Goal: Navigation & Orientation: Find specific page/section

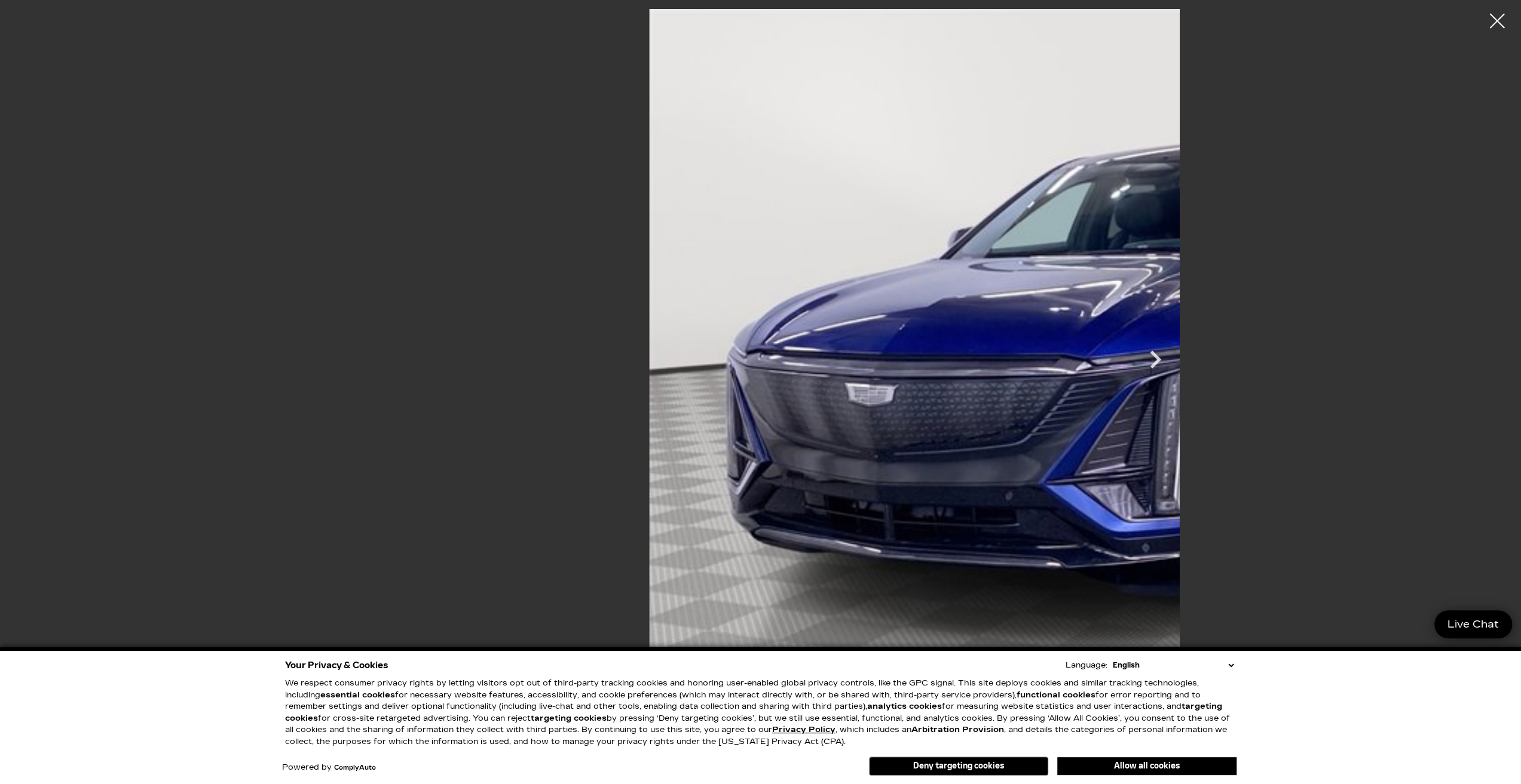
drag, startPoint x: 0, startPoint y: 0, endPoint x: 1235, endPoint y: 665, distance: 1402.7
click at [1229, 671] on div "Your Privacy & Cookies Language: English Spanish / Español English / [GEOGRAPHI…" at bounding box center [760, 665] width 951 height 17
click at [1227, 666] on select "English Spanish / Español English / [GEOGRAPHIC_DATA] Korean / 한국어 Vietnamese /…" at bounding box center [1173, 665] width 126 height 12
click at [1130, 668] on select "English Spanish / Español English / [GEOGRAPHIC_DATA] Korean / 한국어 Vietnamese /…" at bounding box center [1173, 665] width 126 height 12
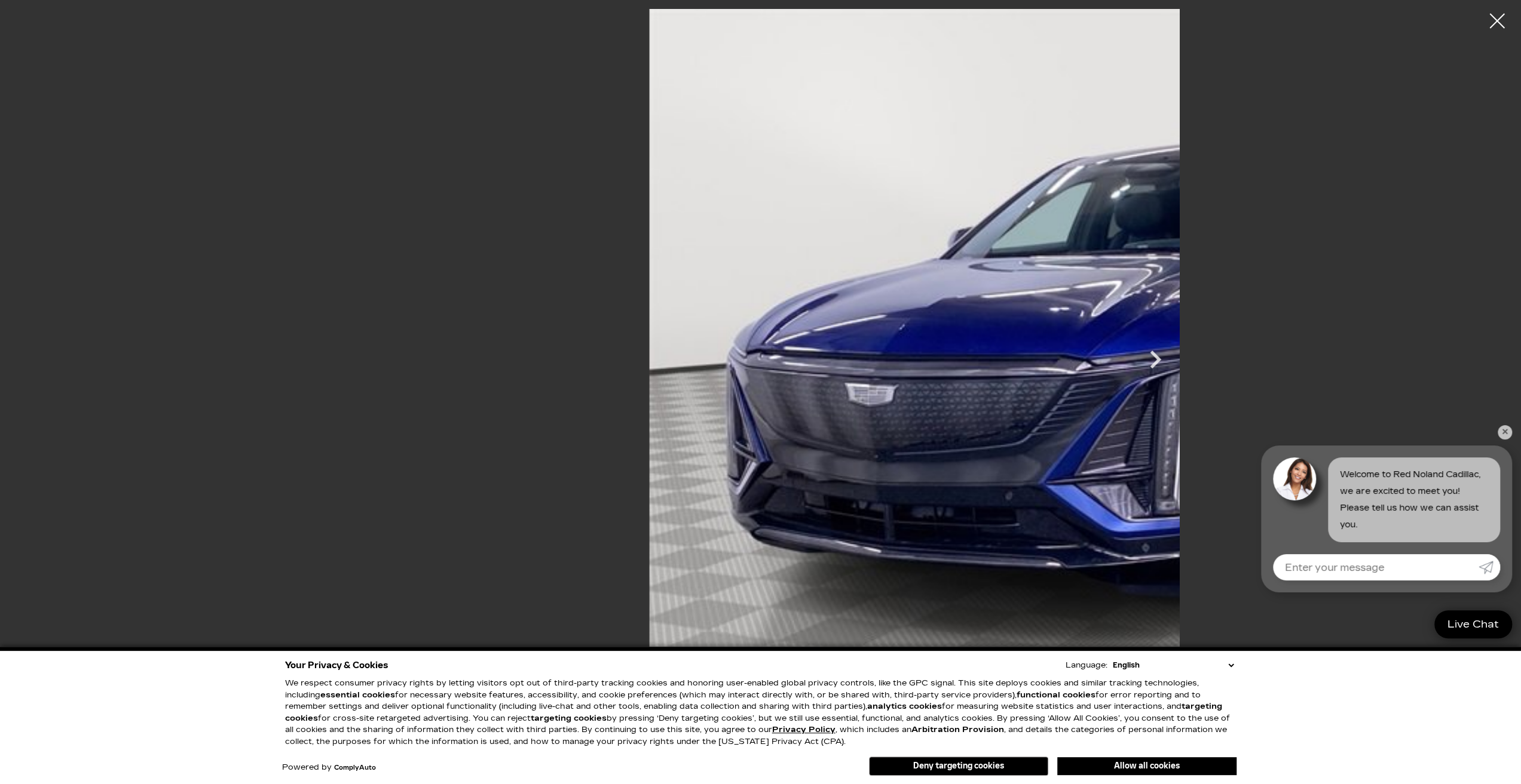
select select "ko"
click at [1116, 661] on select "English Spanish / Español English / [GEOGRAPHIC_DATA] Korean / 한국어 Vietnamese /…" at bounding box center [1173, 665] width 126 height 12
select select "ko"
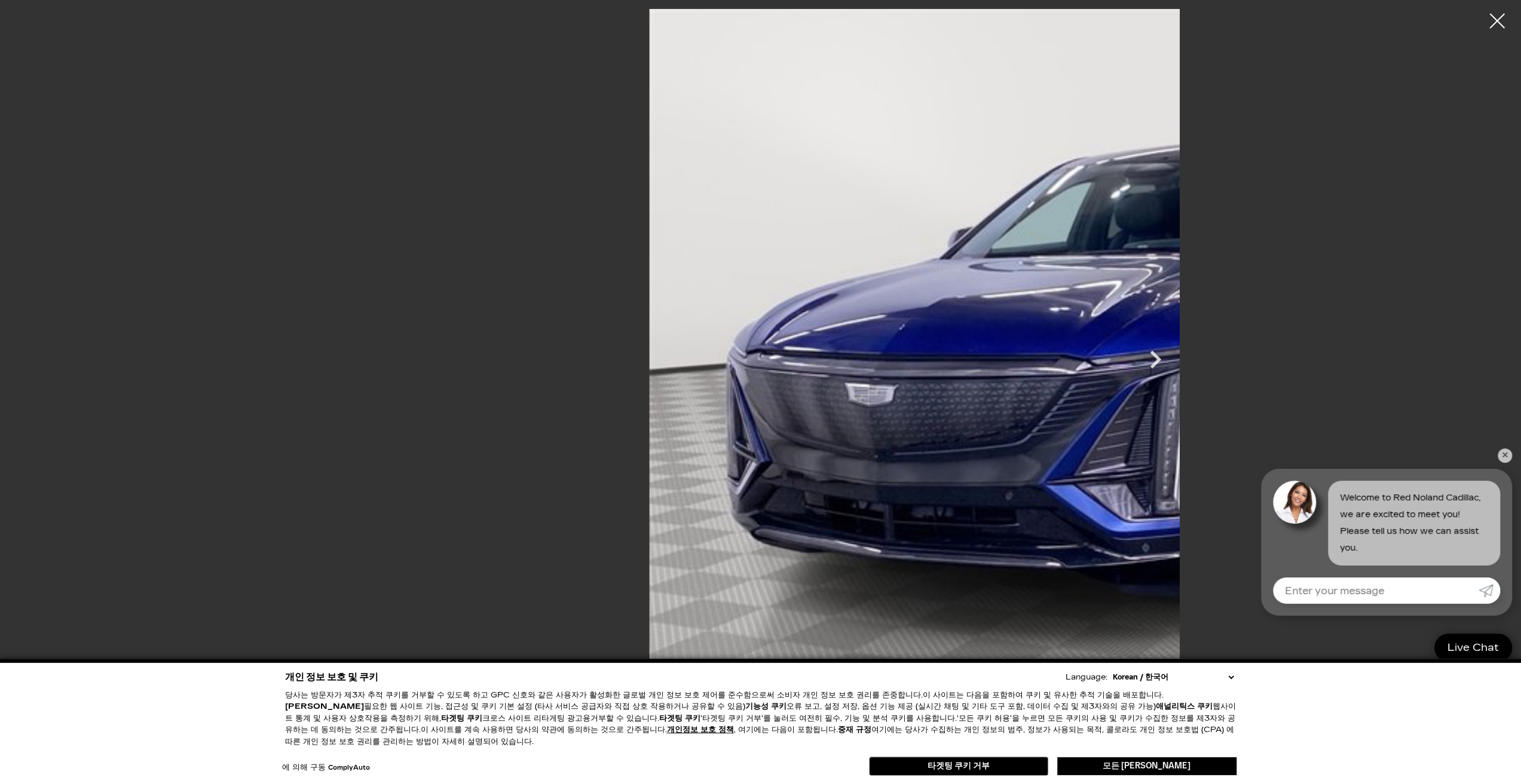
click at [1106, 763] on button "모든 [PERSON_NAME]" at bounding box center [1146, 766] width 179 height 18
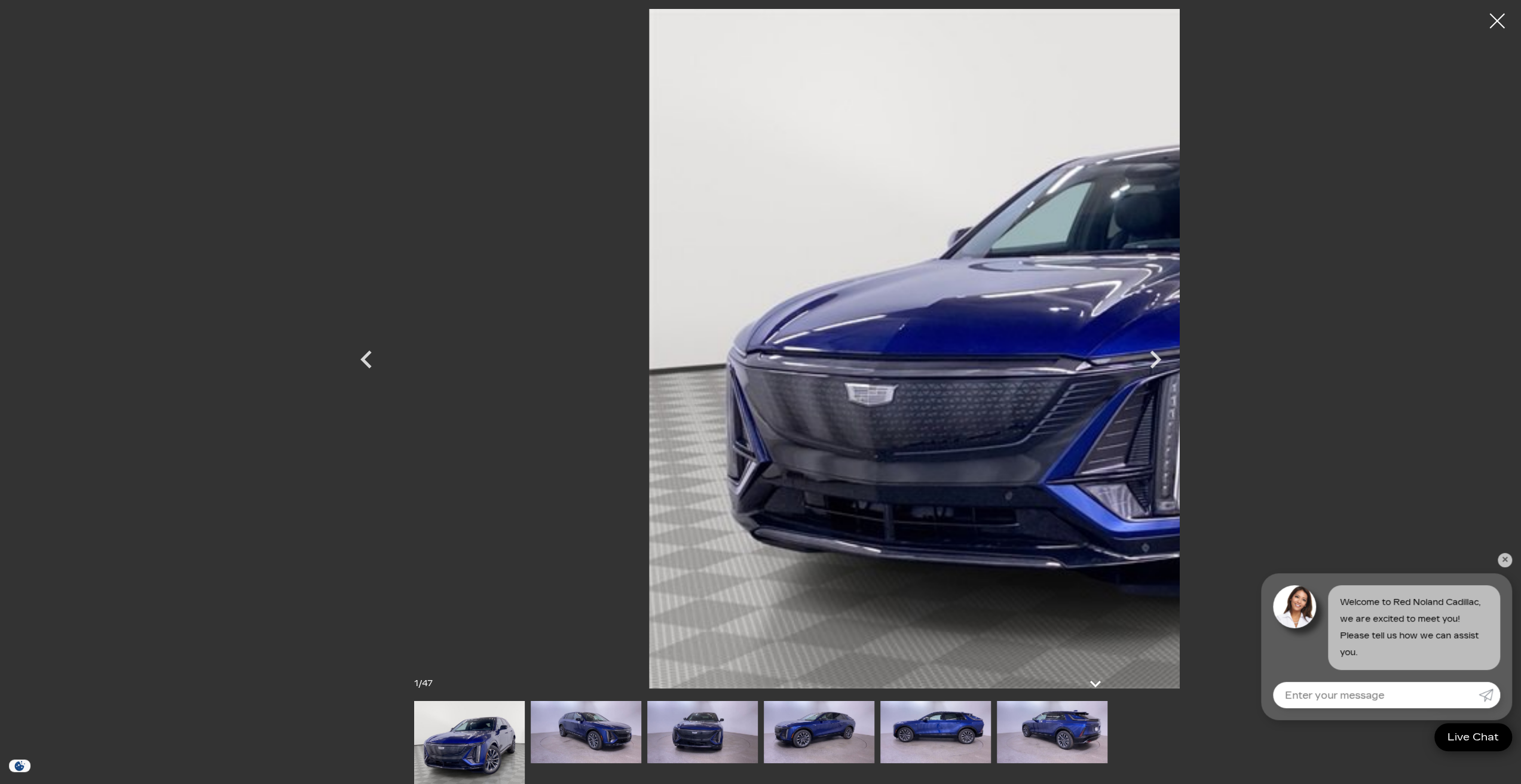
click at [846, 345] on img at bounding box center [1102, 349] width 1401 height 680
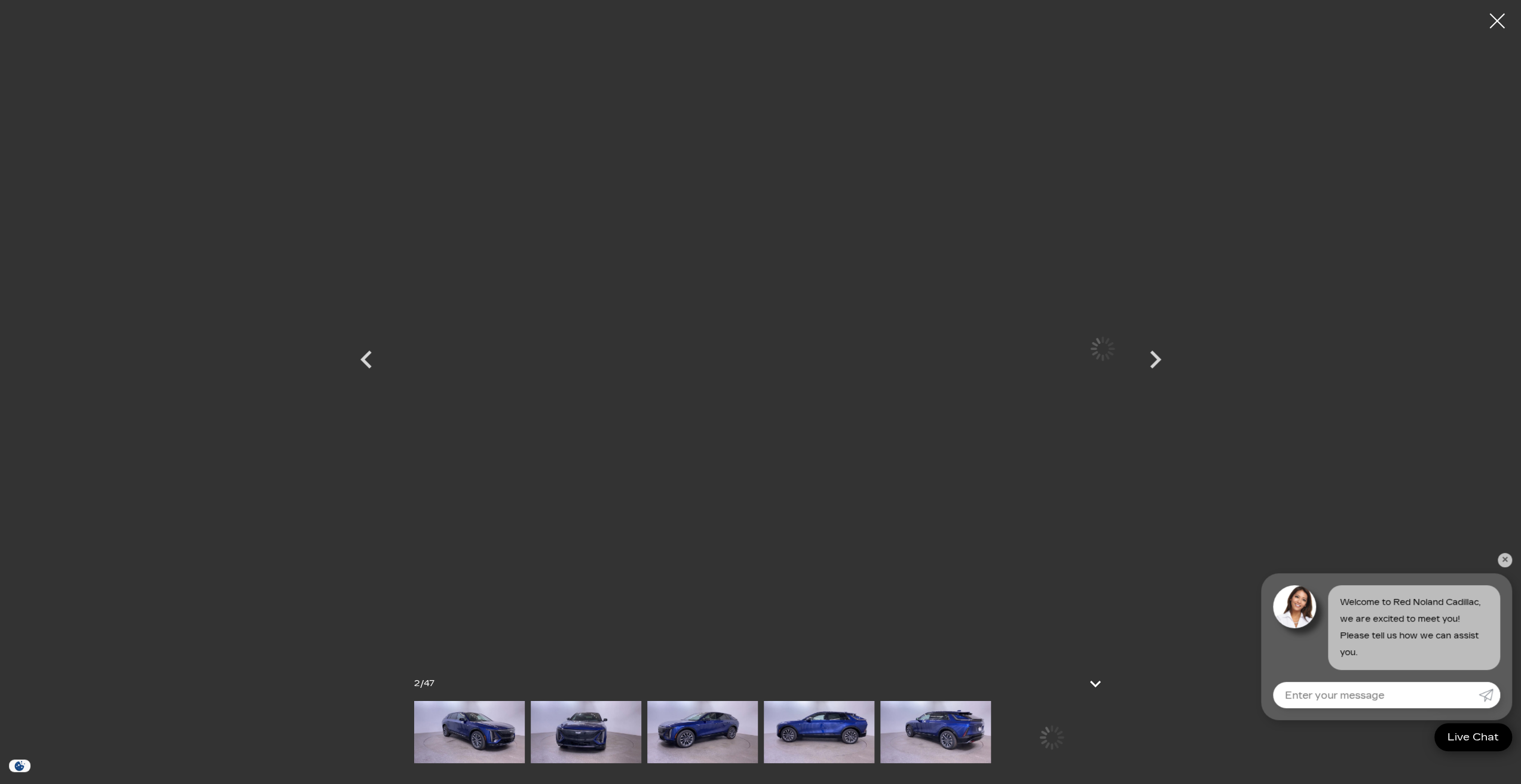
scroll to position [0, 0]
